Goal: Find specific page/section: Find specific page/section

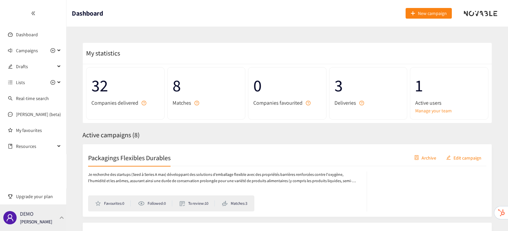
click at [63, 215] on div "DEMO [PERSON_NAME]" at bounding box center [33, 217] width 66 height 27
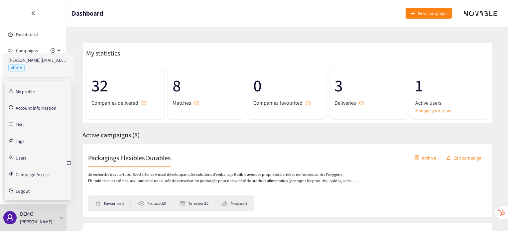
scroll to position [140, 0]
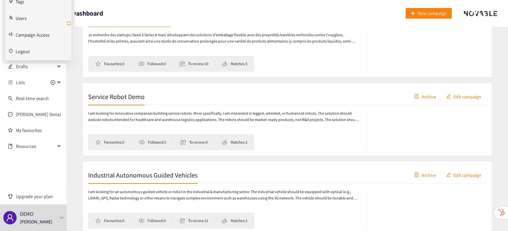
click at [68, 25] on icon "retweet" at bounding box center [68, 23] width 5 height 5
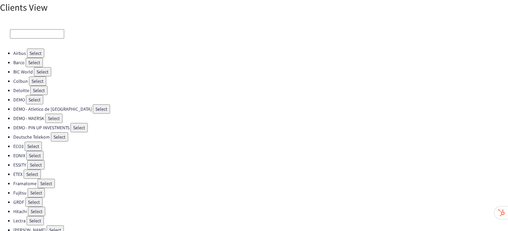
scroll to position [188, 0]
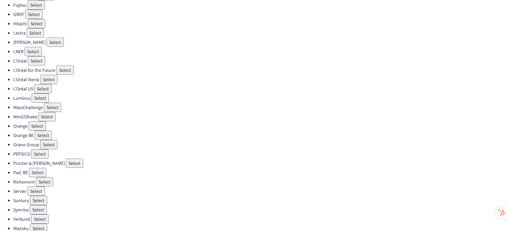
click at [42, 186] on button "Select" at bounding box center [36, 190] width 17 height 9
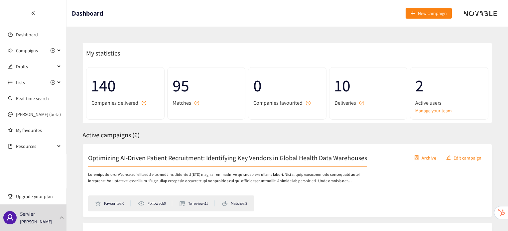
click at [182, 150] on div "Optimizing AI-Driven Patient Recruitment: Identifying Key Vendors in Global Hea…" at bounding box center [287, 158] width 398 height 17
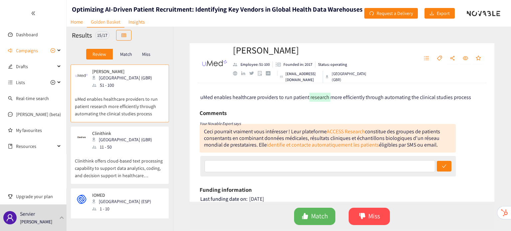
click at [132, 60] on div "Review Match Miss" at bounding box center [120, 54] width 96 height 13
click at [133, 54] on div "Match" at bounding box center [126, 54] width 27 height 11
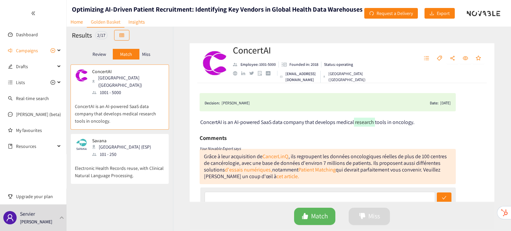
click at [137, 158] on p "Electronic Health Records reuse, with Clinical Natural Language Processing." at bounding box center [120, 168] width 90 height 21
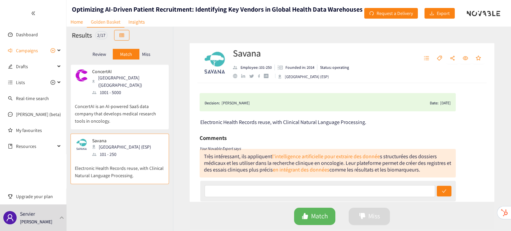
click at [119, 110] on p "ConcertAI is an AI-powered SaaS data company that develops medical research too…" at bounding box center [120, 110] width 90 height 29
